Goal: Navigation & Orientation: Find specific page/section

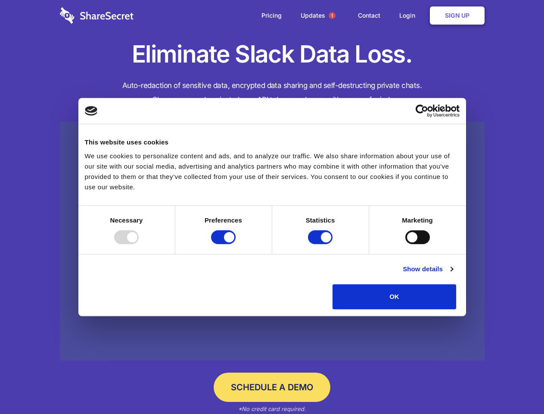
click at [139, 244] on div at bounding box center [126, 237] width 25 height 14
click at [236, 244] on input "Preferences" at bounding box center [223, 237] width 25 height 14
checkbox input "false"
click at [321, 244] on input "Statistics" at bounding box center [320, 237] width 25 height 14
checkbox input "false"
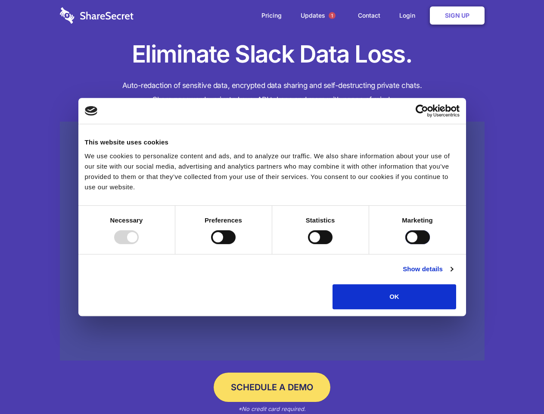
click at [406, 244] on input "Marketing" at bounding box center [418, 237] width 25 height 14
checkbox input "true"
click at [453, 274] on link "Show details" at bounding box center [428, 269] width 50 height 10
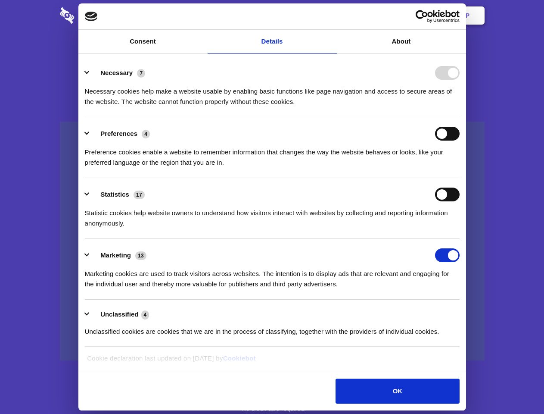
click at [460, 117] on li "Necessary 7 Necessary cookies help make a website usable by enabling basic func…" at bounding box center [272, 86] width 375 height 61
click at [332, 16] on span "1" at bounding box center [332, 15] width 7 height 7
